Goal: Information Seeking & Learning: Understand process/instructions

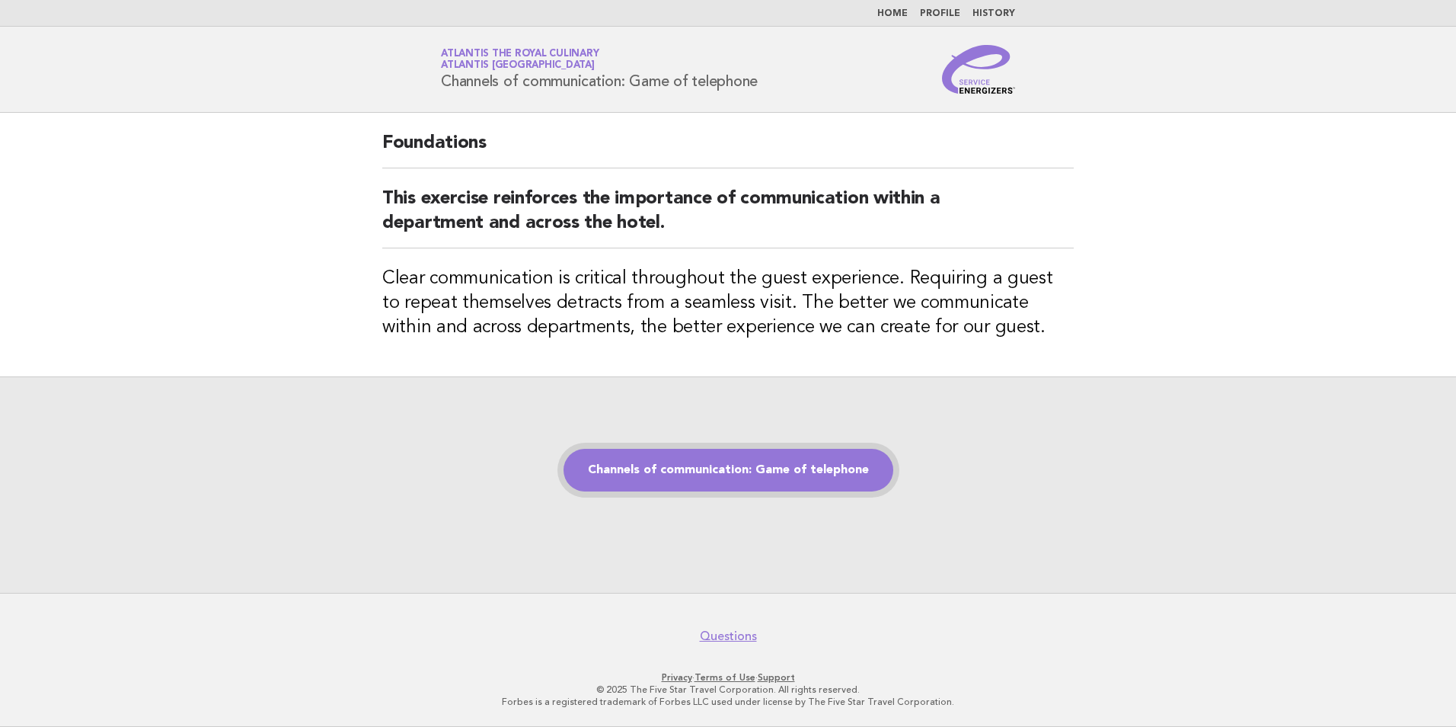
click at [712, 470] on link "Channels of communication: Game of telephone" at bounding box center [729, 470] width 330 height 43
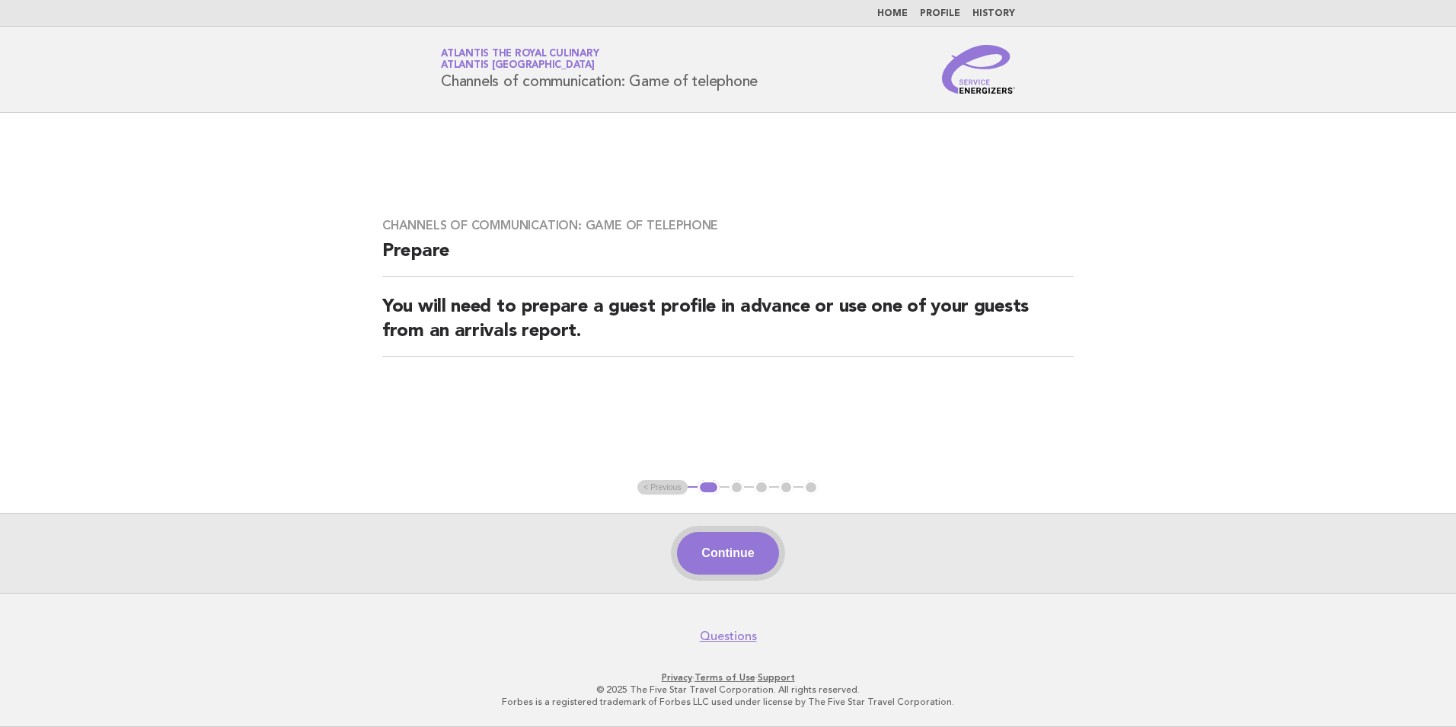
click at [746, 557] on button "Continue" at bounding box center [727, 553] width 101 height 43
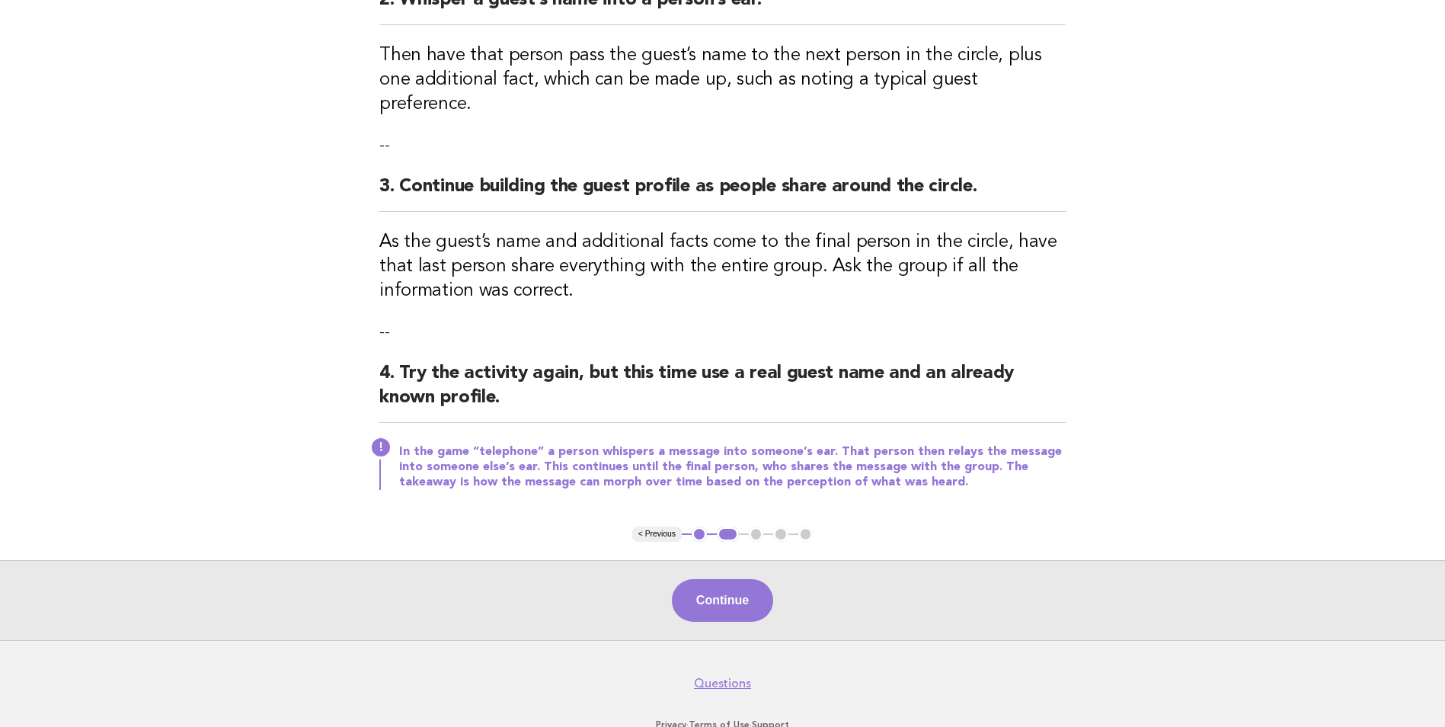
scroll to position [380, 0]
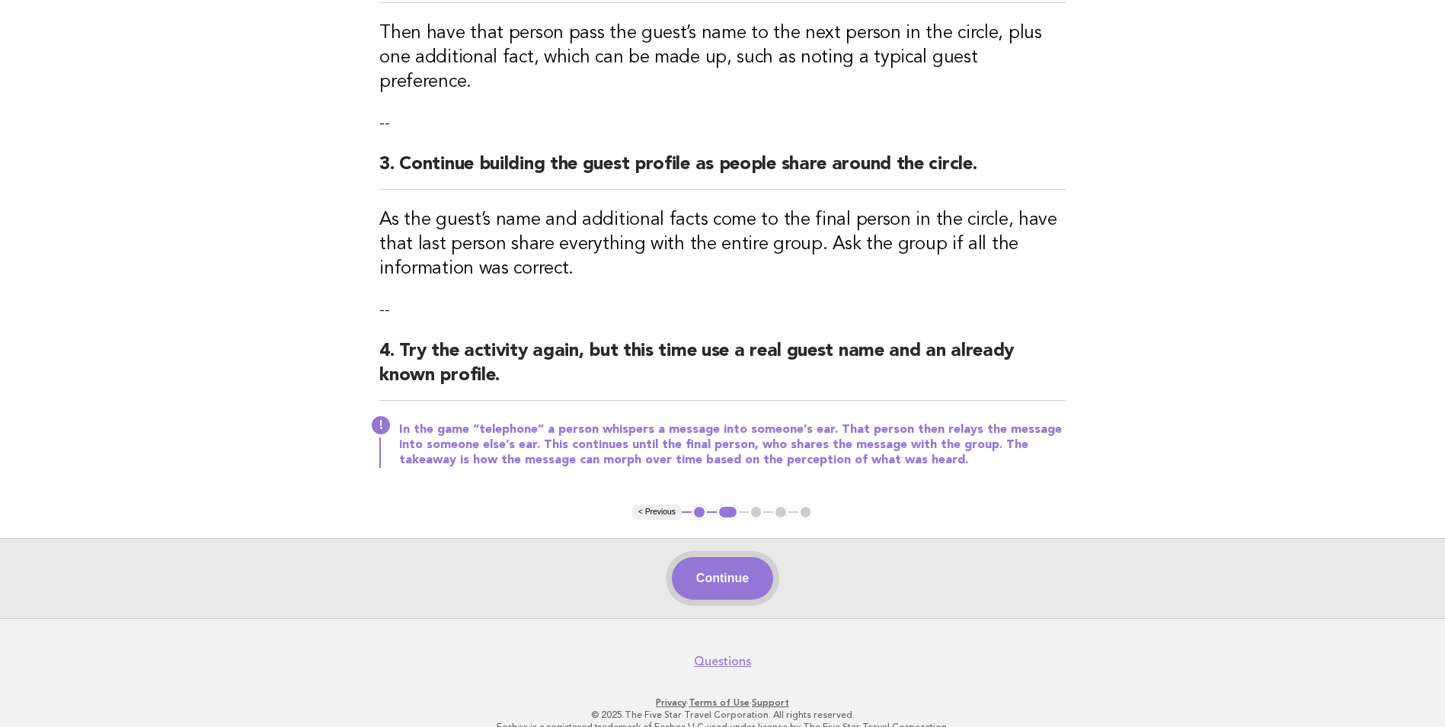
click at [712, 557] on button "Continue" at bounding box center [722, 578] width 101 height 43
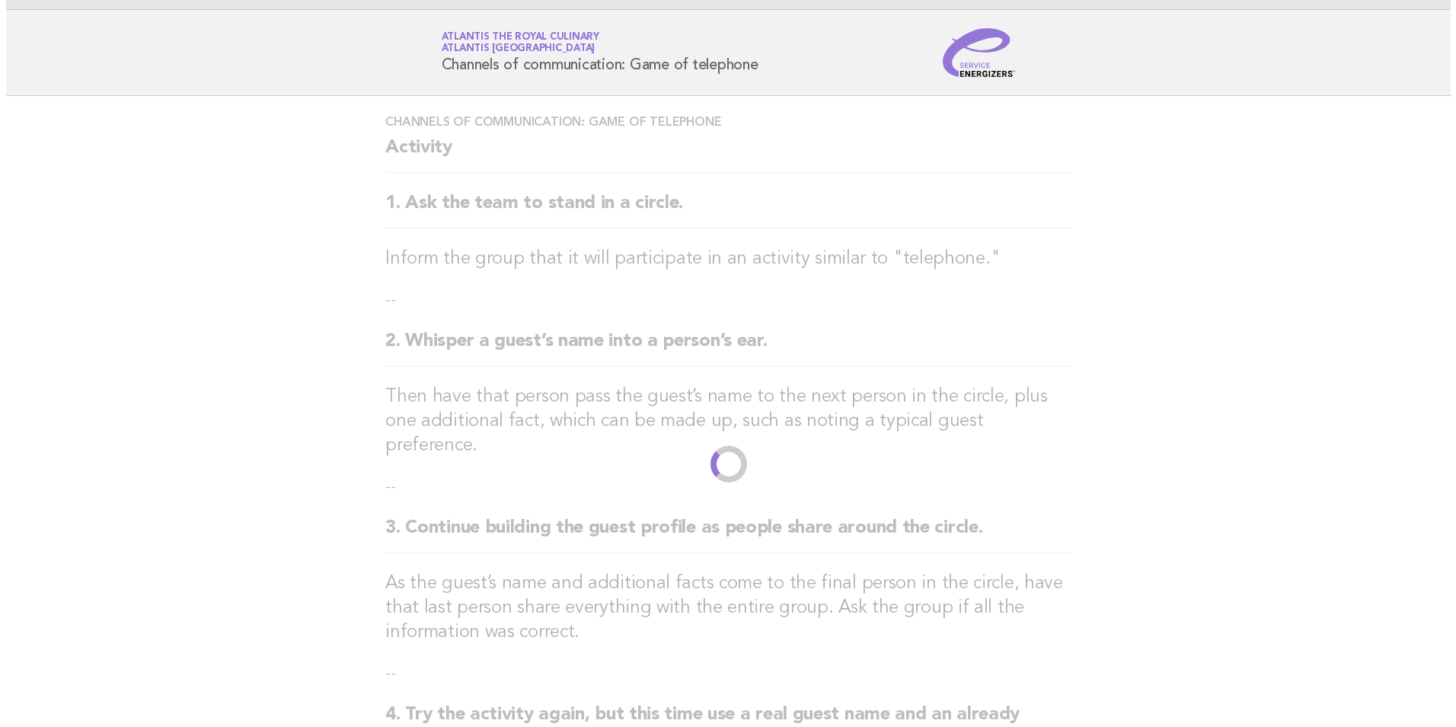
scroll to position [0, 0]
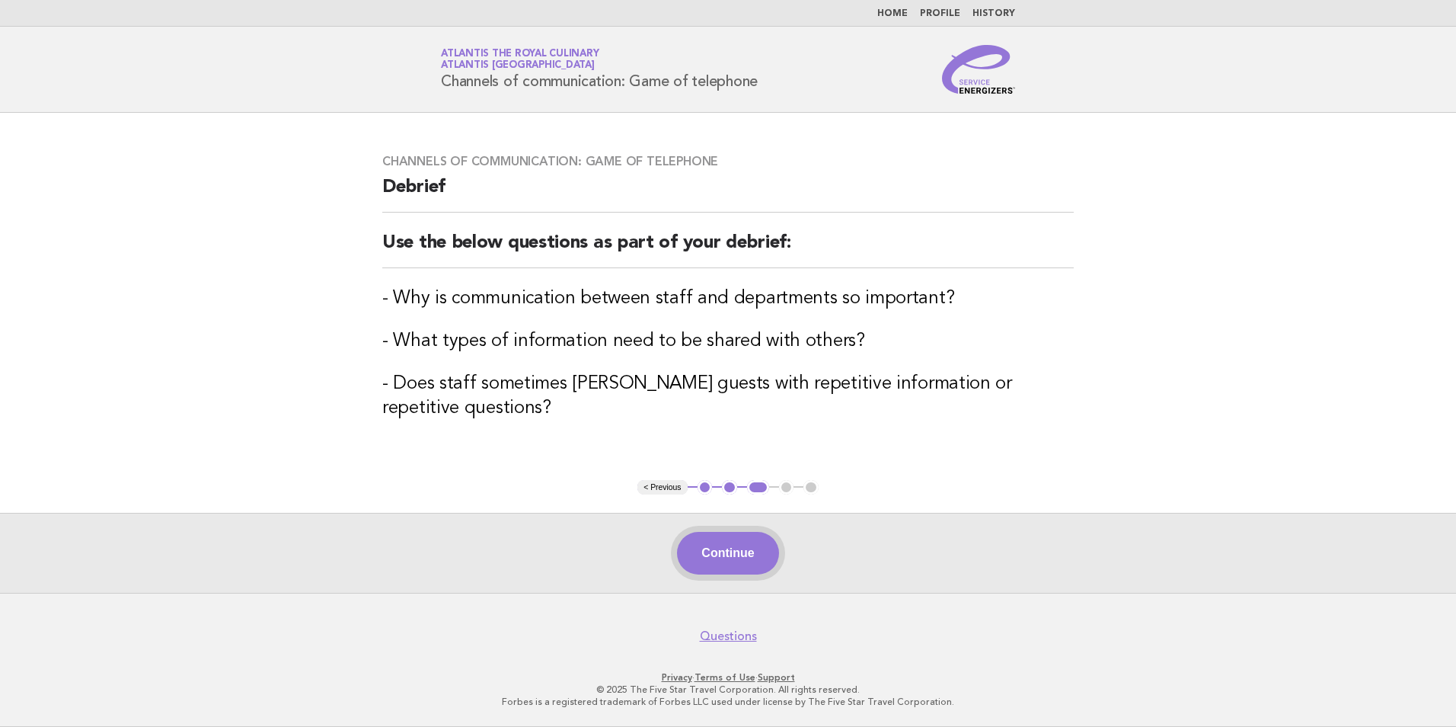
click at [739, 542] on button "Continue" at bounding box center [727, 553] width 101 height 43
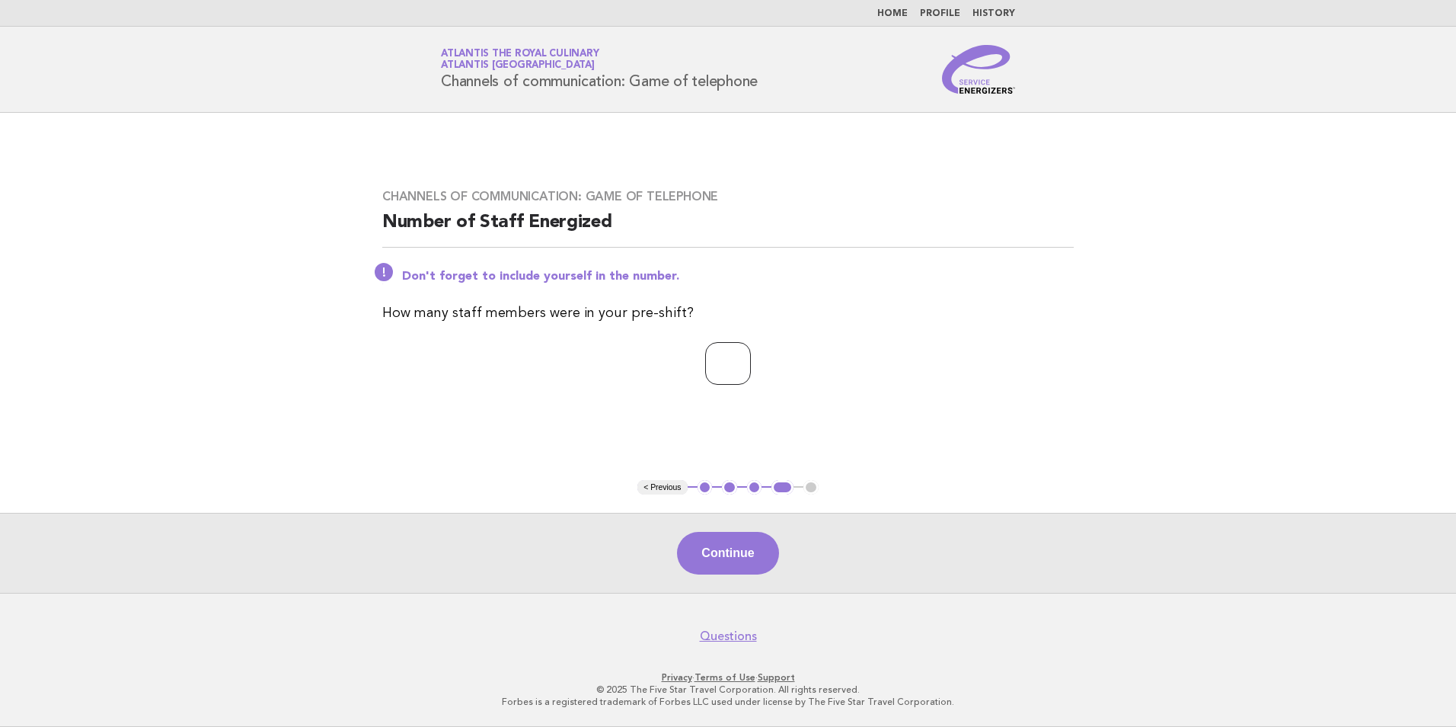
click at [751, 359] on input "*" at bounding box center [728, 363] width 46 height 43
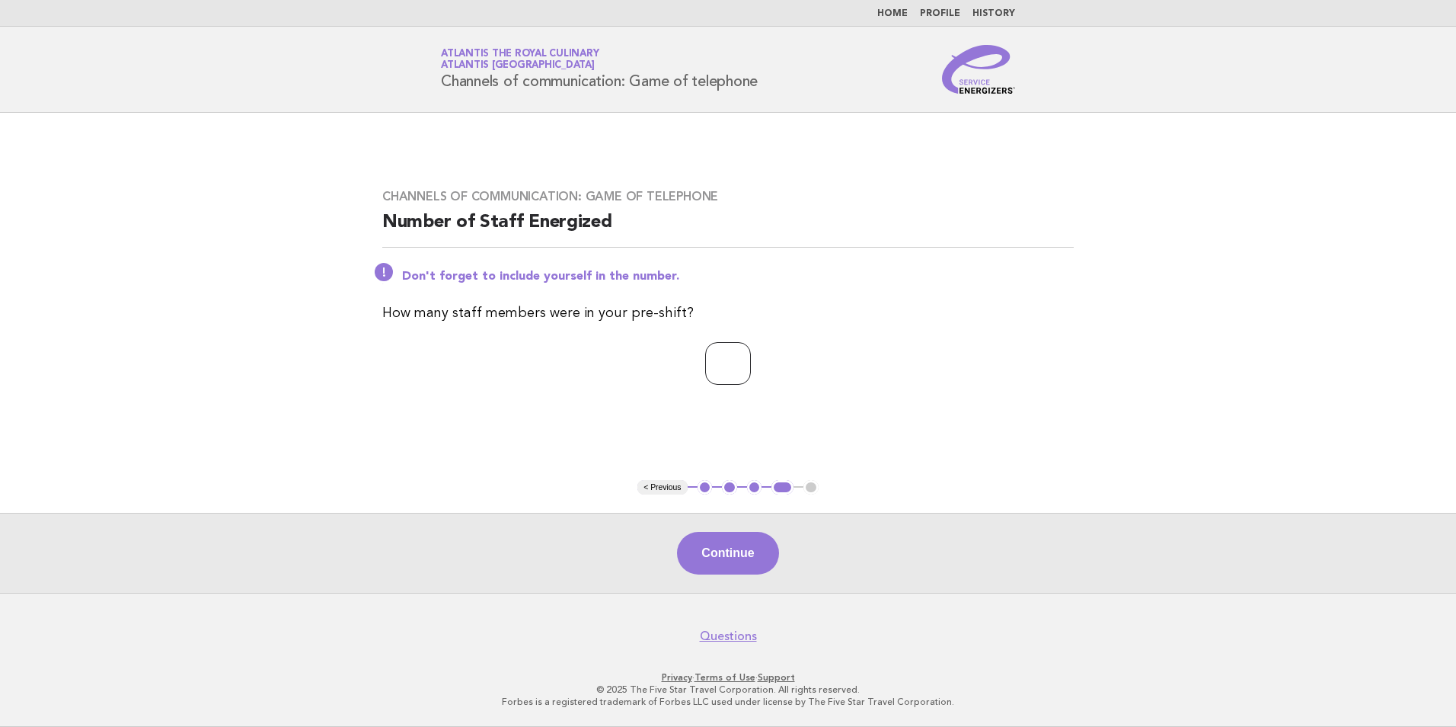
click at [751, 359] on input "*" at bounding box center [728, 363] width 46 height 43
type input "*"
click at [751, 359] on input "*" at bounding box center [728, 363] width 46 height 43
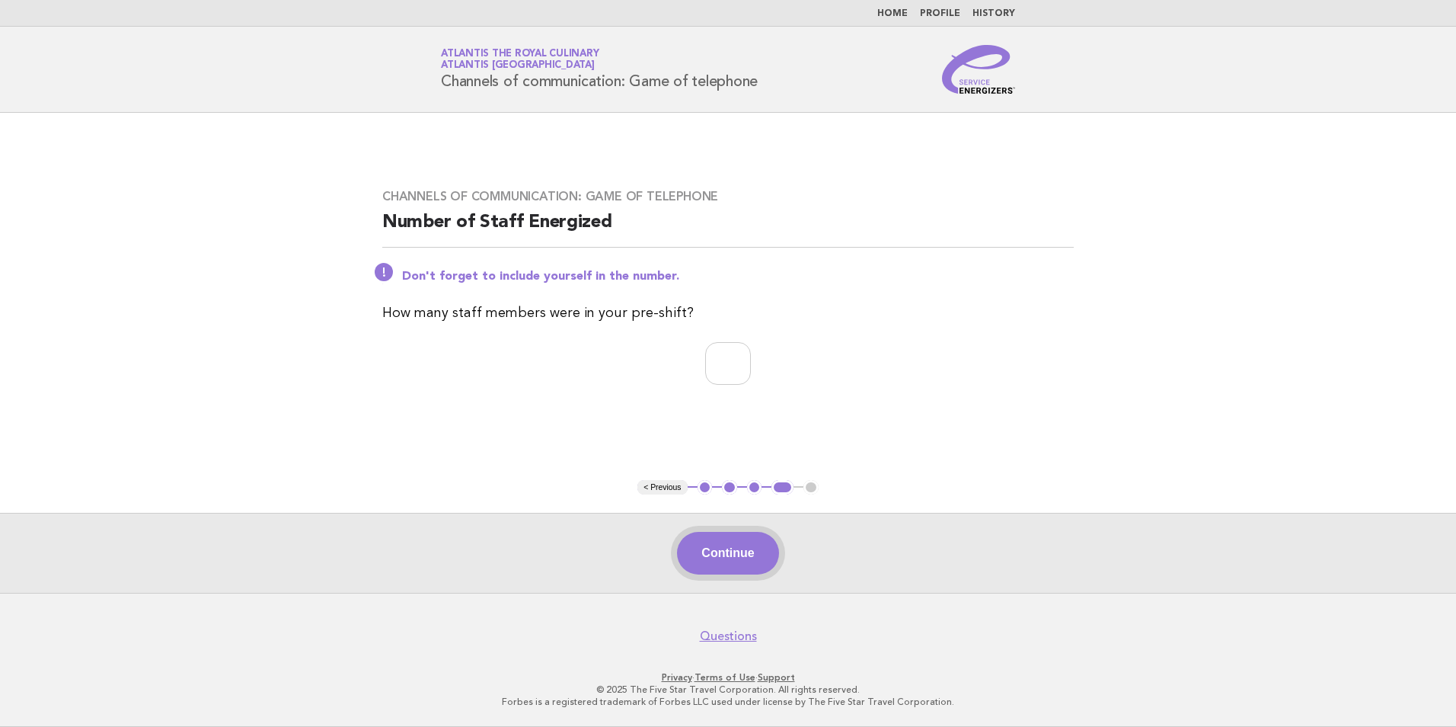
click at [727, 564] on button "Continue" at bounding box center [727, 553] width 101 height 43
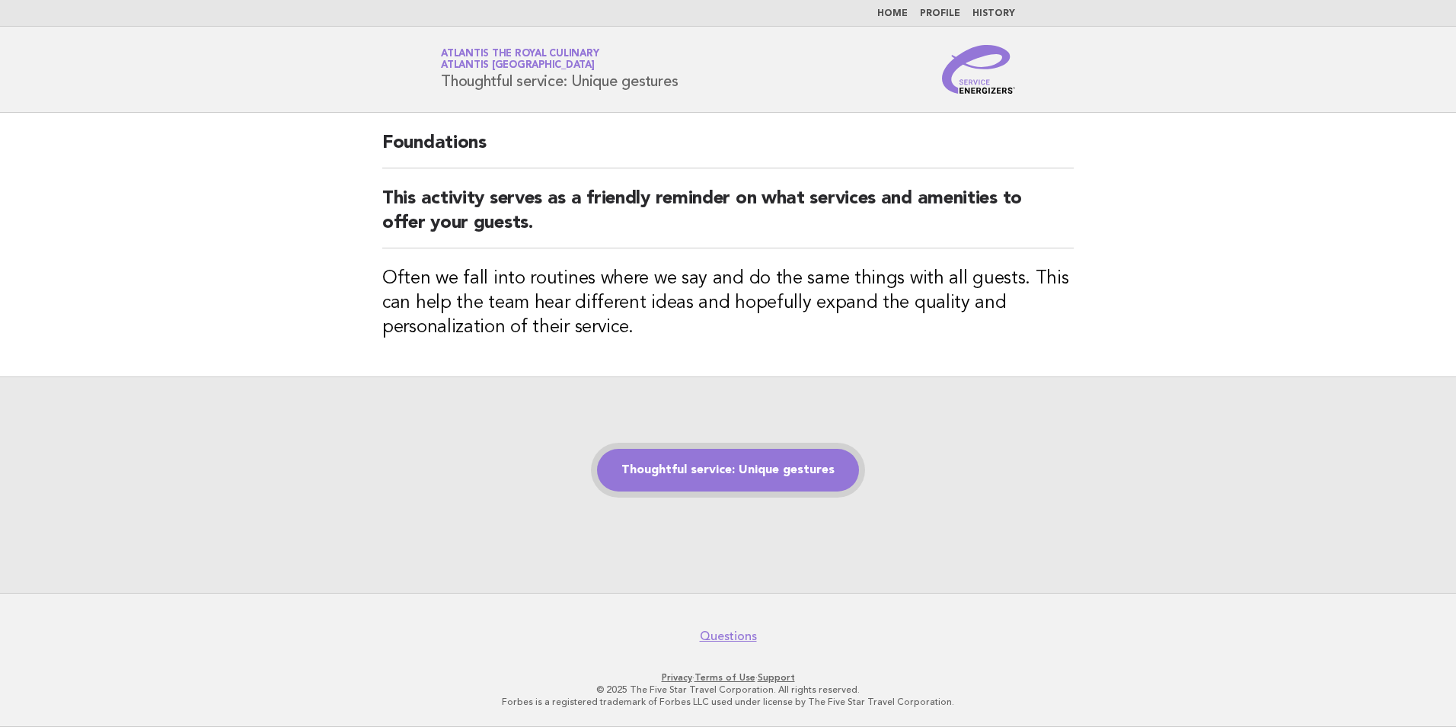
click at [758, 470] on link "Thoughtful service: Unique gestures" at bounding box center [728, 470] width 262 height 43
click at [756, 463] on link "Thoughtful service: Unique gestures" at bounding box center [728, 470] width 262 height 43
click at [750, 480] on link "Thoughtful service: Unique gestures" at bounding box center [728, 470] width 262 height 43
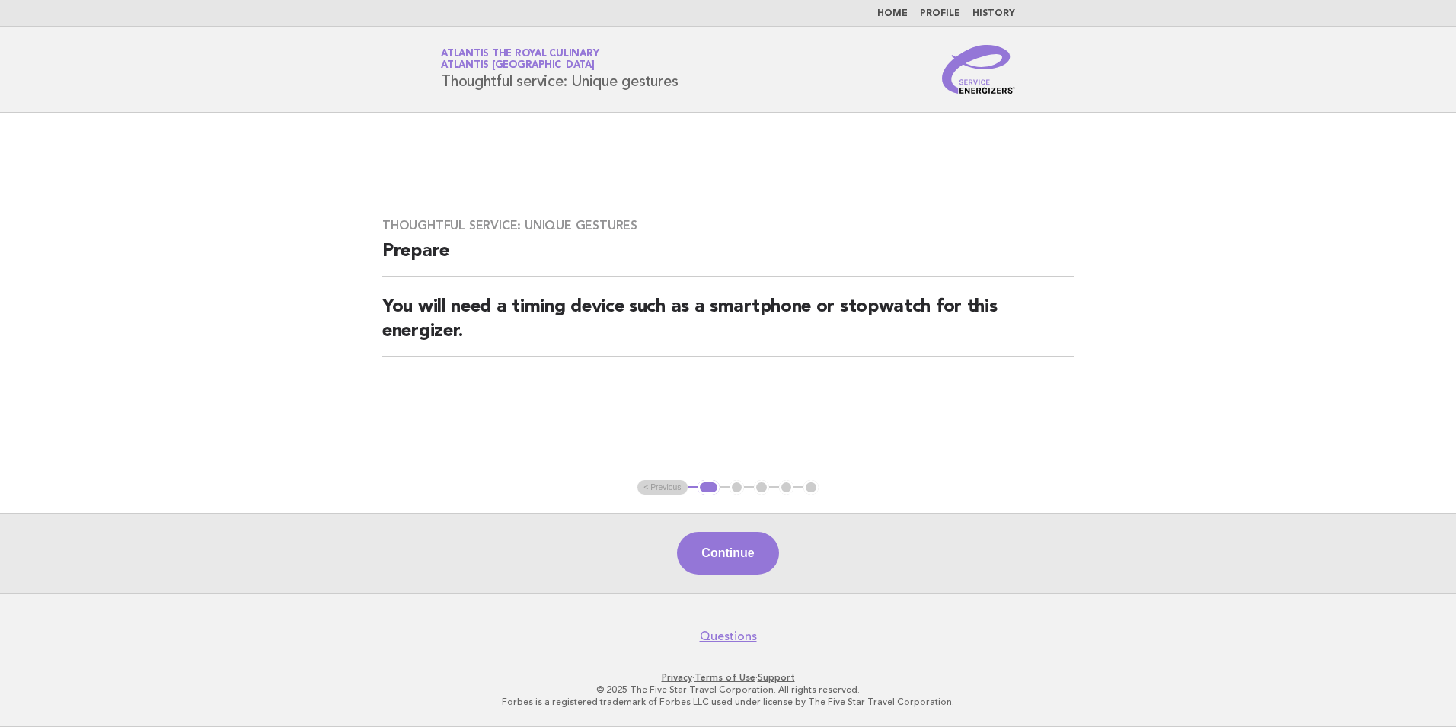
click at [891, 497] on main "Thoughtful service: Unique gestures Prepare You will need a timing device such …" at bounding box center [728, 353] width 1456 height 480
drag, startPoint x: 891, startPoint y: 497, endPoint x: 762, endPoint y: 551, distance: 139.3
click at [762, 551] on button "Continue" at bounding box center [727, 553] width 101 height 43
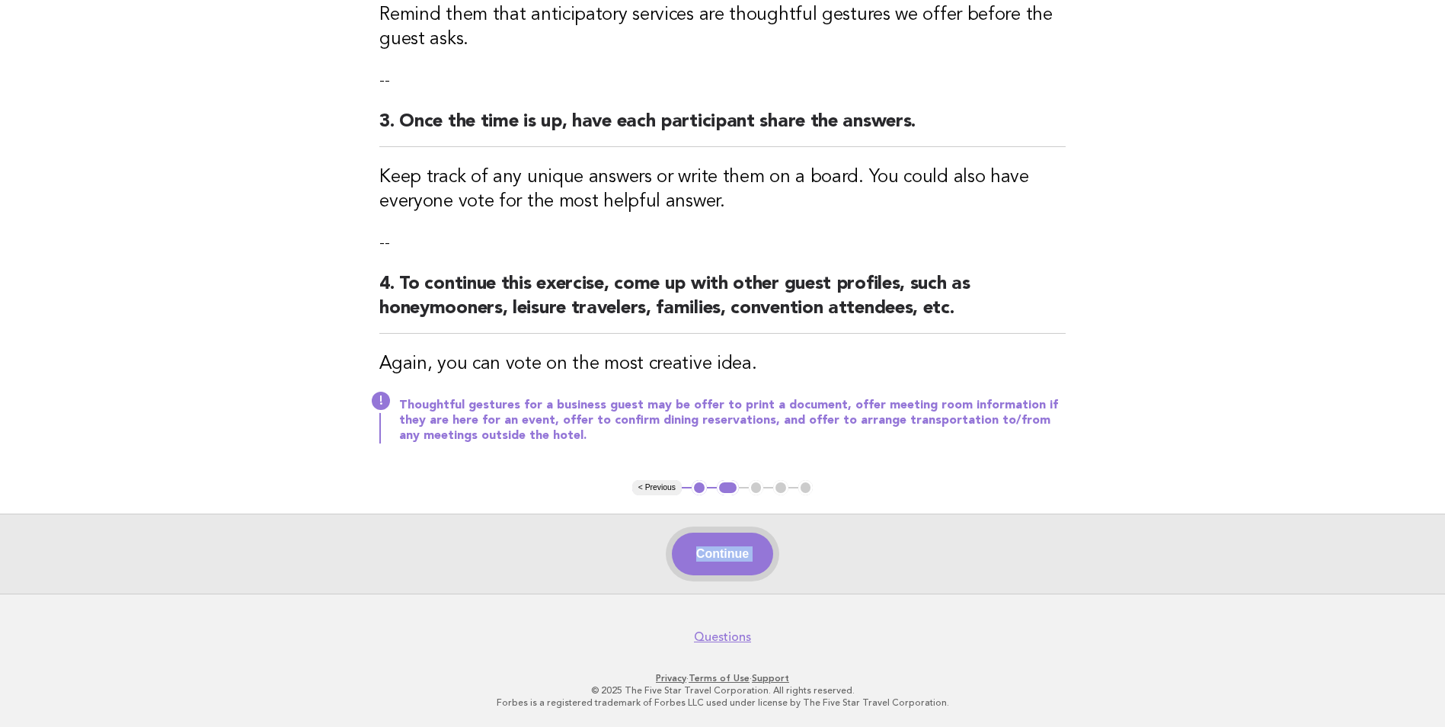
click at [714, 549] on button "Continue" at bounding box center [722, 553] width 101 height 43
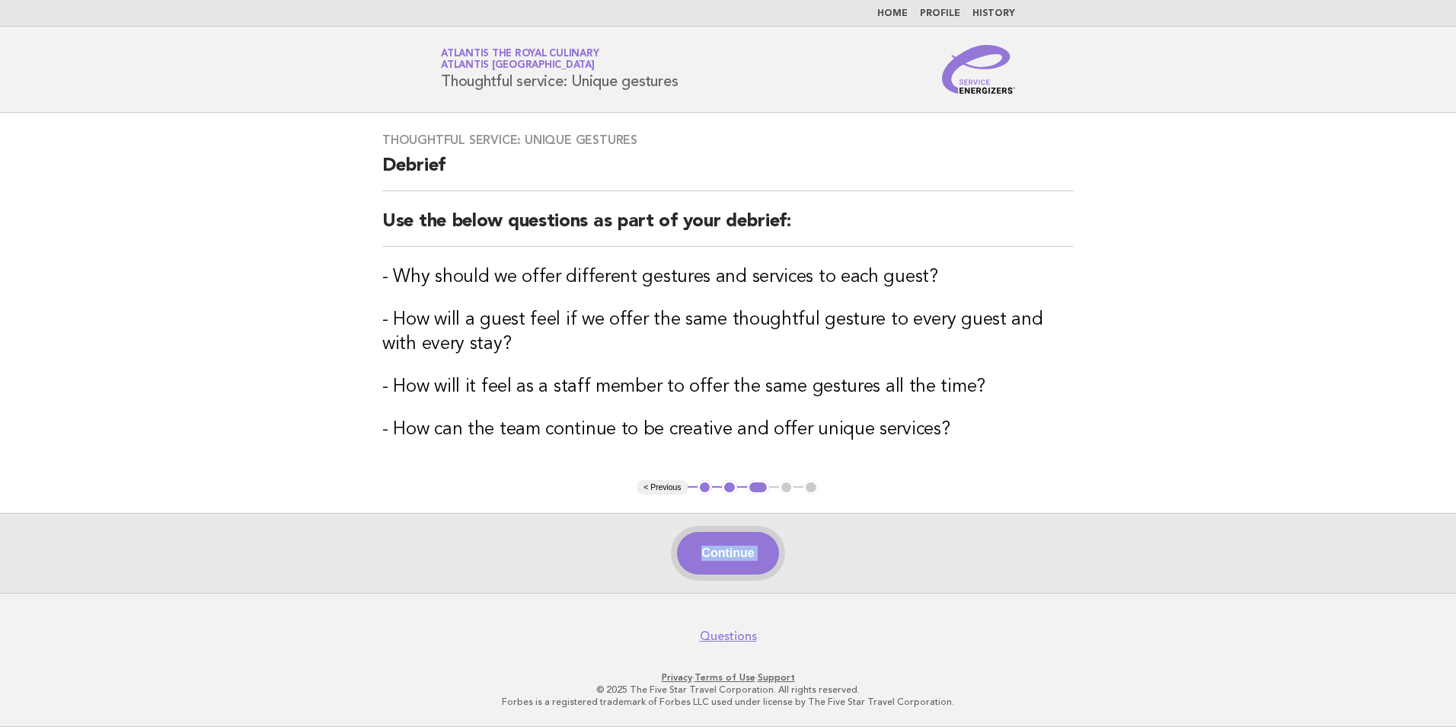
click at [733, 559] on button "Continue" at bounding box center [727, 553] width 101 height 43
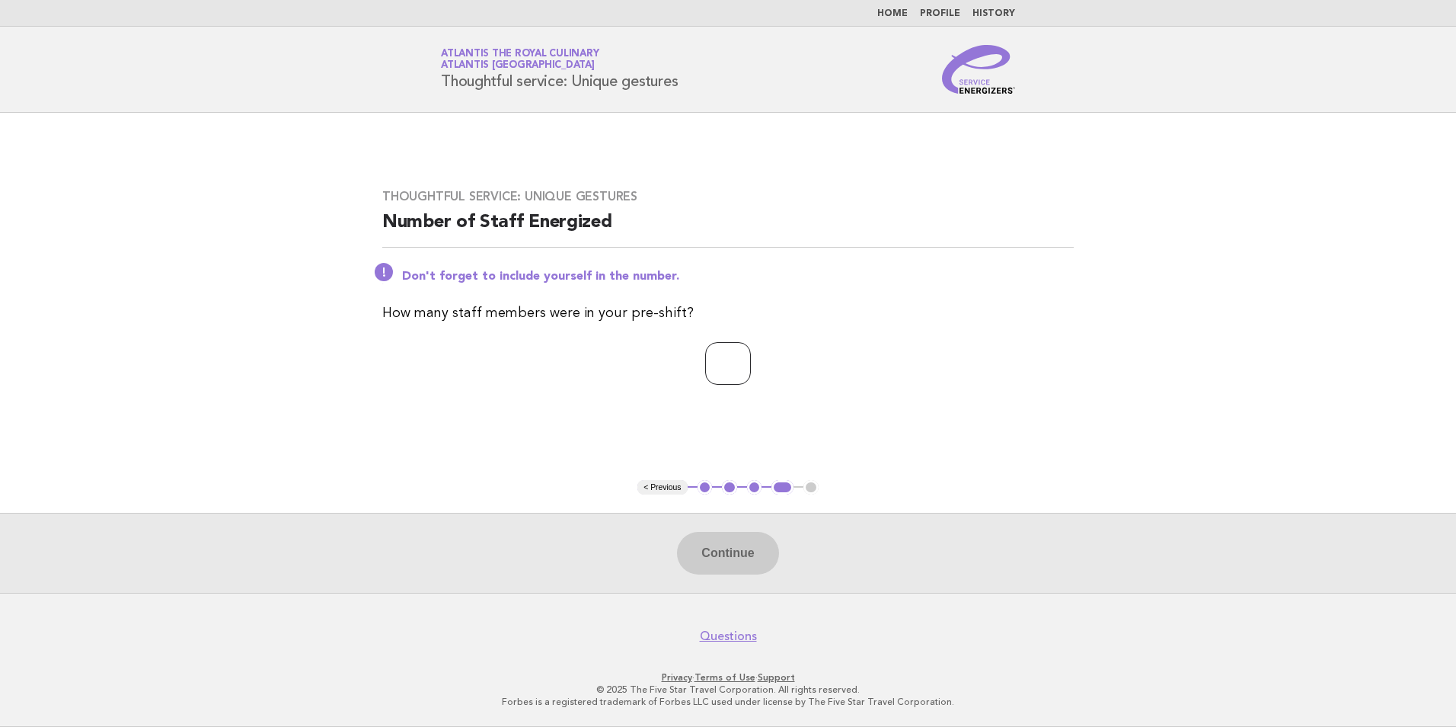
click at [751, 361] on input "*" at bounding box center [728, 363] width 46 height 43
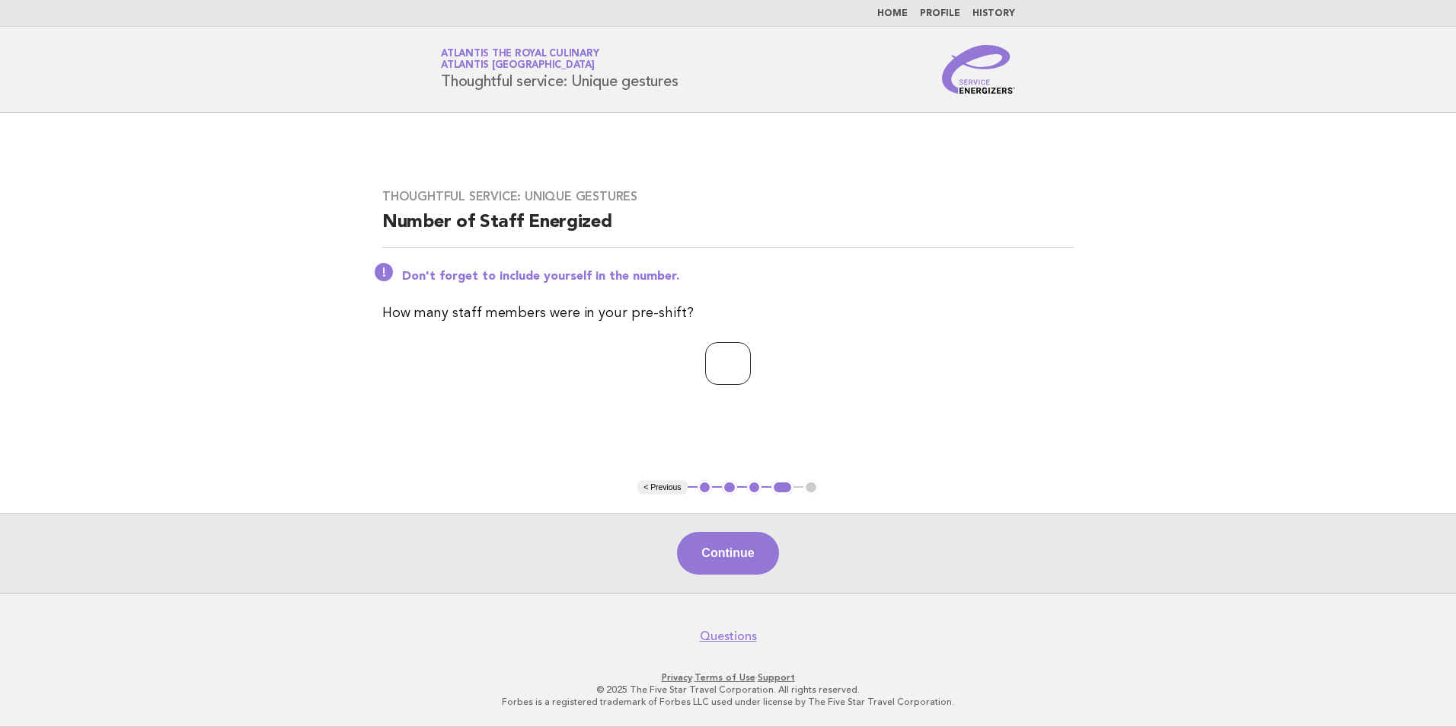
click at [751, 361] on input "*" at bounding box center [728, 363] width 46 height 43
type input "*"
click at [751, 361] on input "*" at bounding box center [728, 363] width 46 height 43
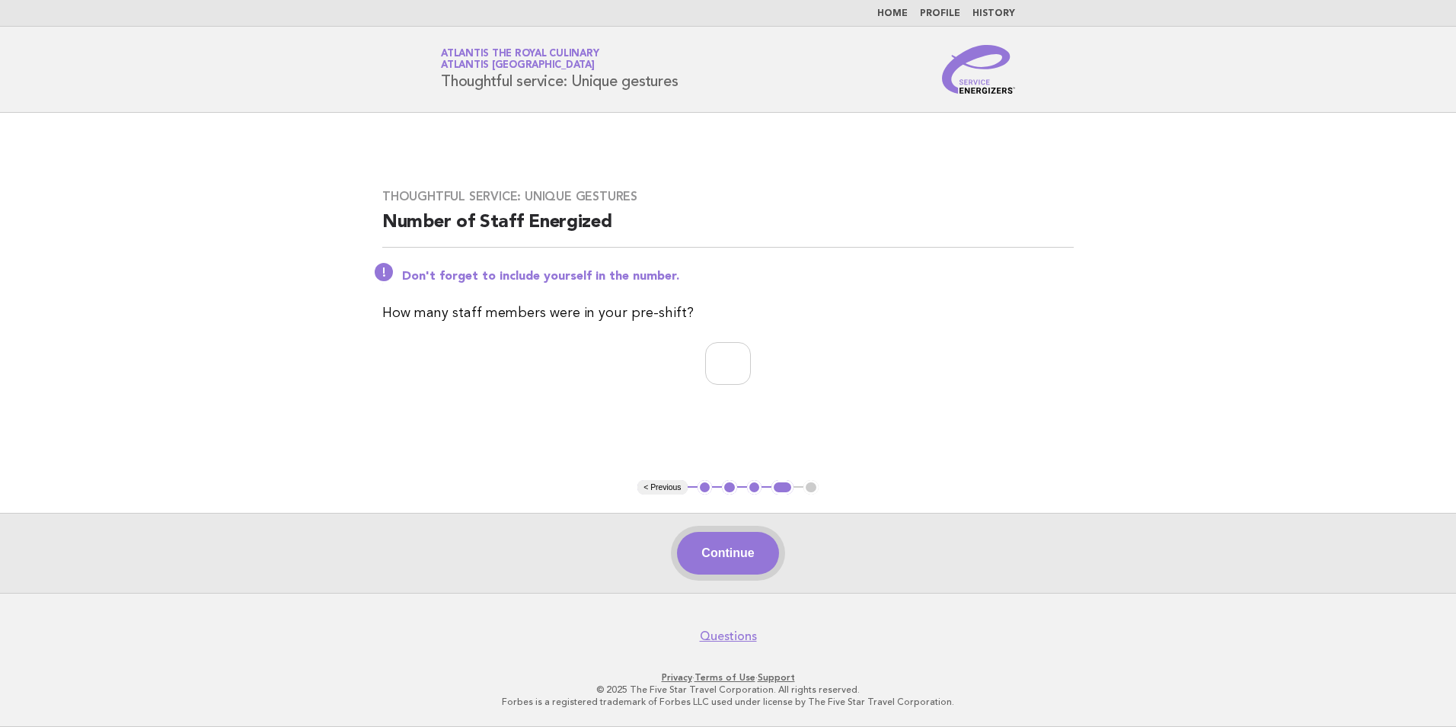
click at [727, 557] on button "Continue" at bounding box center [727, 553] width 101 height 43
